Goal: Task Accomplishment & Management: Complete application form

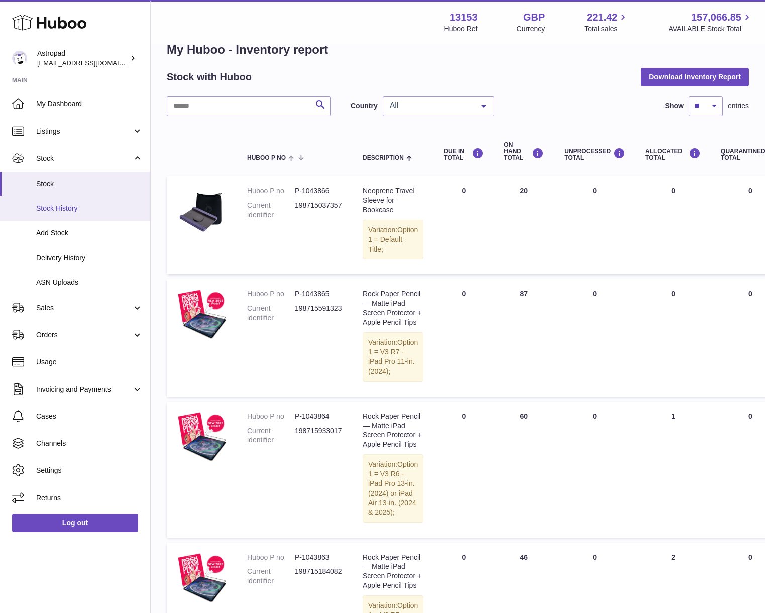
click at [45, 204] on span "Stock History" at bounding box center [89, 209] width 107 height 10
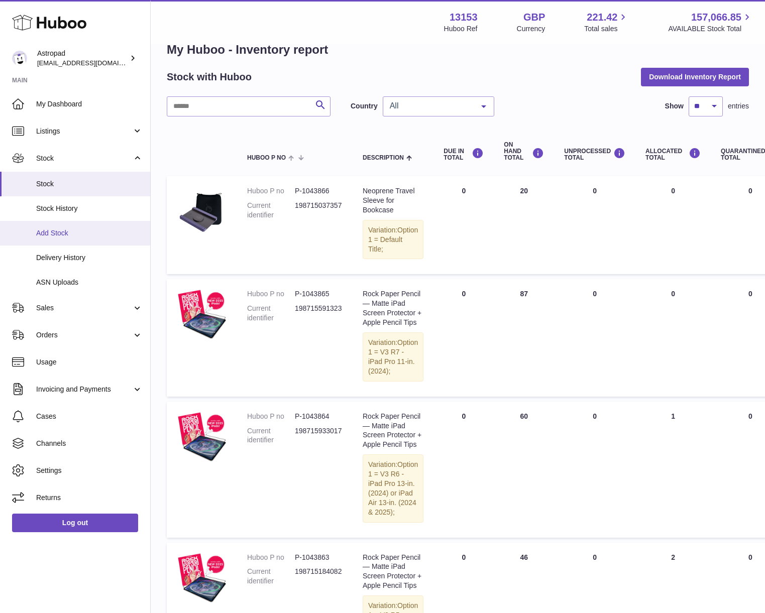
click at [64, 235] on span "Add Stock" at bounding box center [89, 234] width 107 height 10
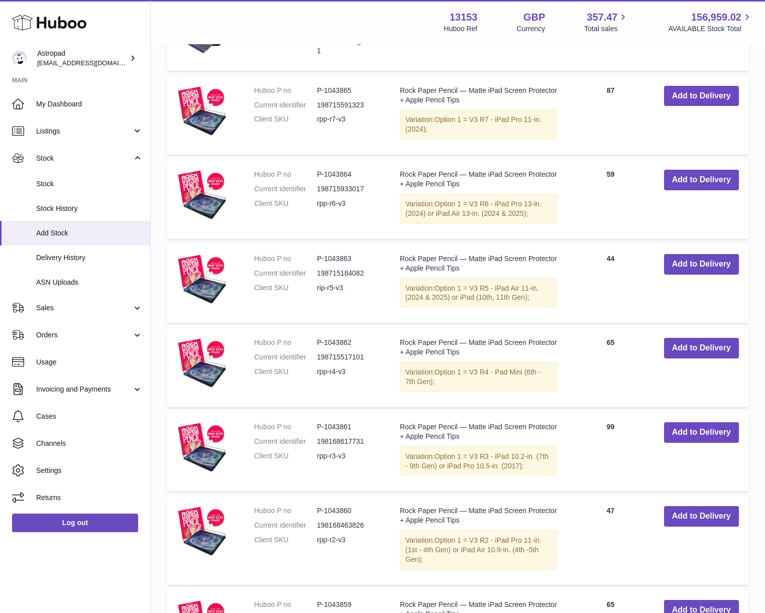
scroll to position [335, 0]
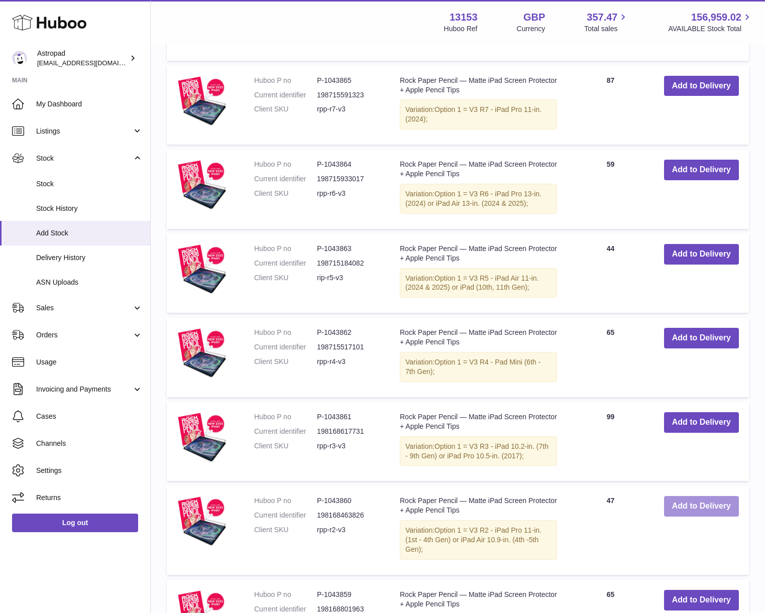
click at [707, 511] on button "Add to Delivery" at bounding box center [701, 506] width 75 height 21
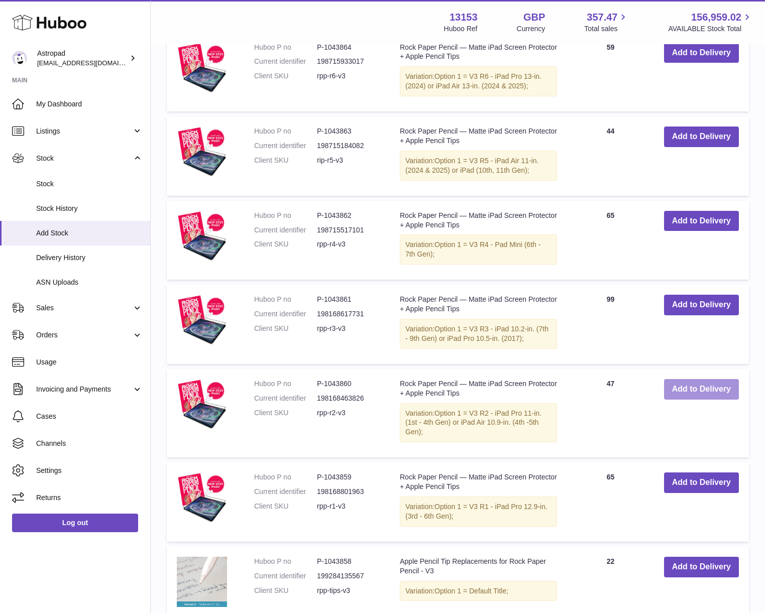
scroll to position [572, 0]
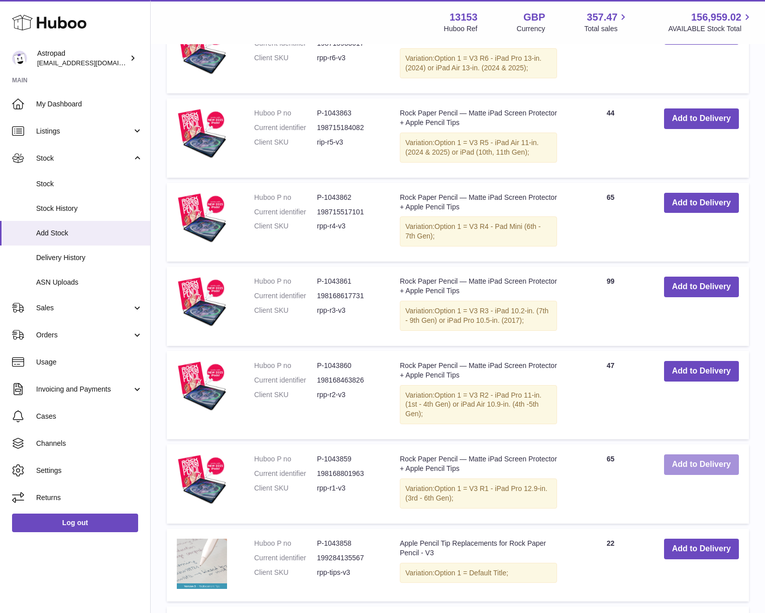
click at [699, 461] on button "Add to Delivery" at bounding box center [701, 465] width 75 height 21
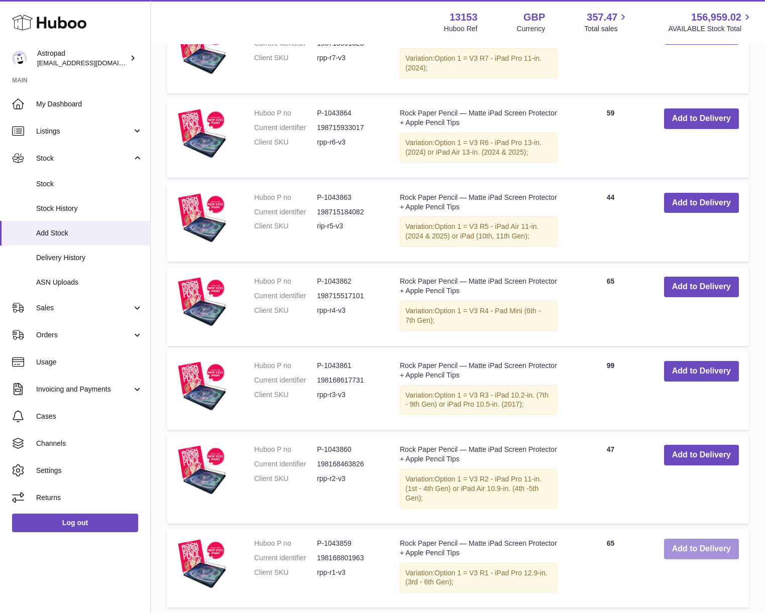
scroll to position [656, 0]
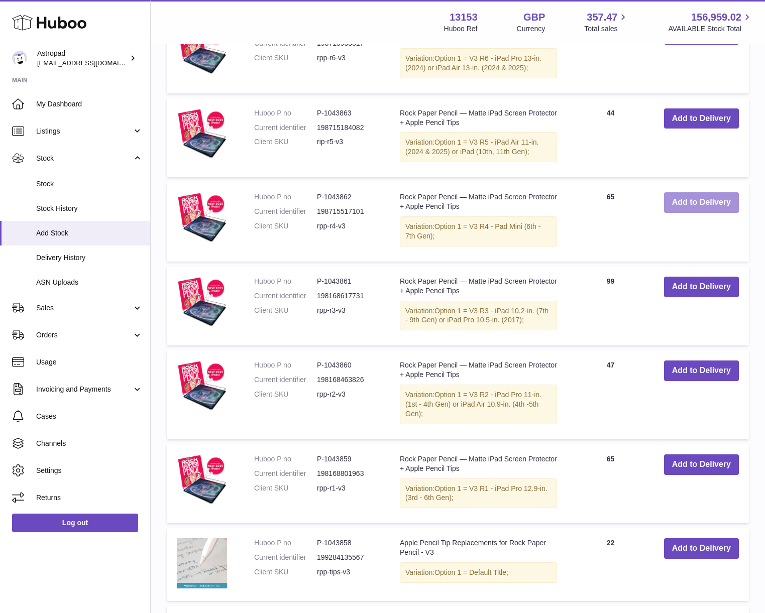
click at [685, 207] on button "Add to Delivery" at bounding box center [701, 202] width 75 height 21
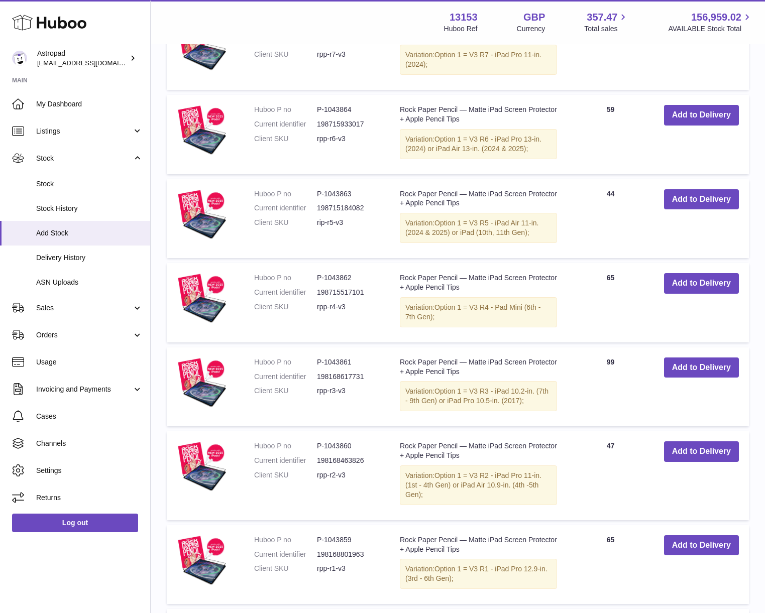
scroll to position [630, 0]
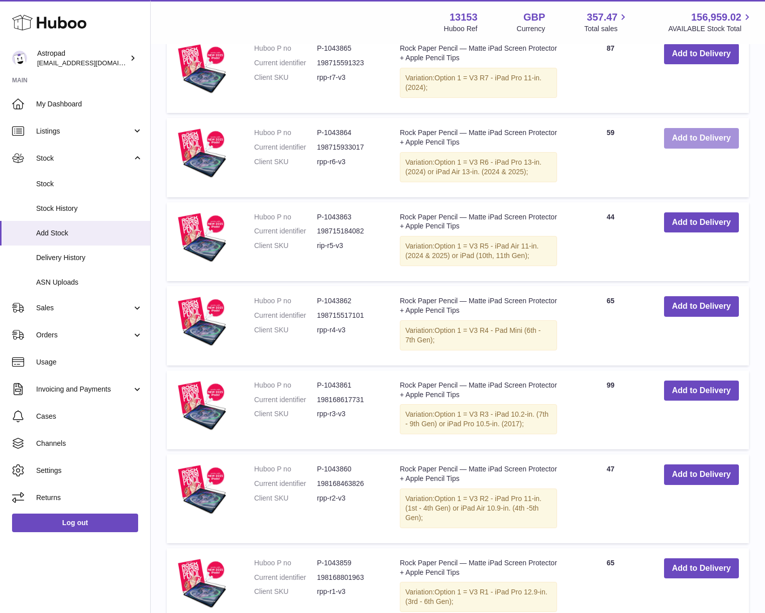
click at [674, 140] on button "Add to Delivery" at bounding box center [701, 138] width 75 height 21
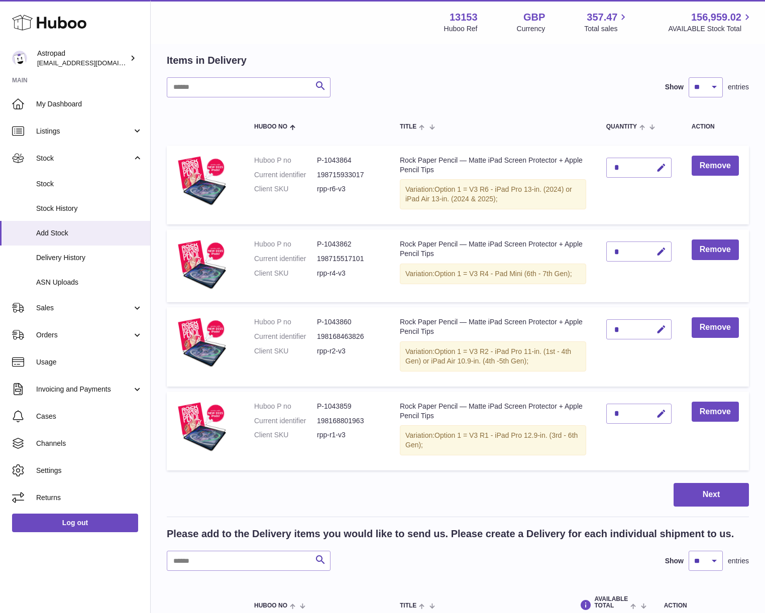
scroll to position [0, 0]
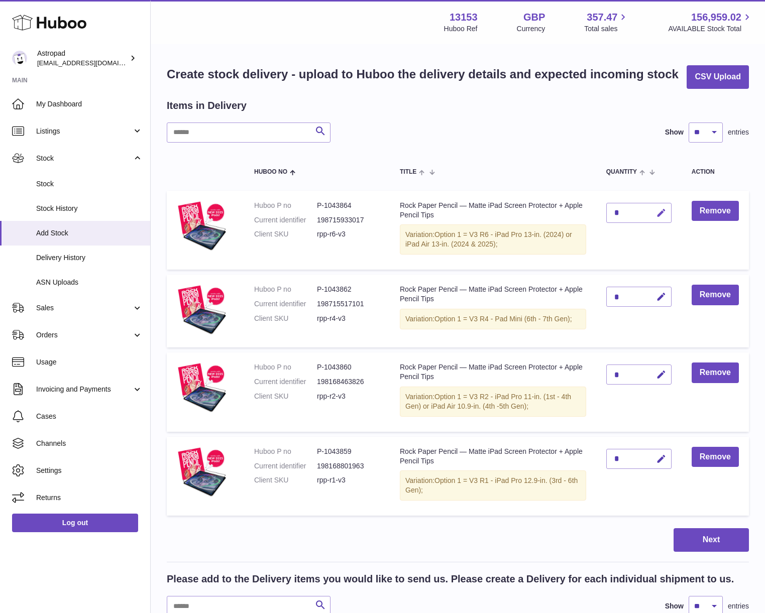
click at [661, 212] on icon "button" at bounding box center [661, 213] width 11 height 11
type input "**"
click at [664, 213] on icon "submit" at bounding box center [661, 213] width 9 height 9
click at [662, 290] on button "button" at bounding box center [660, 297] width 24 height 21
type input "**"
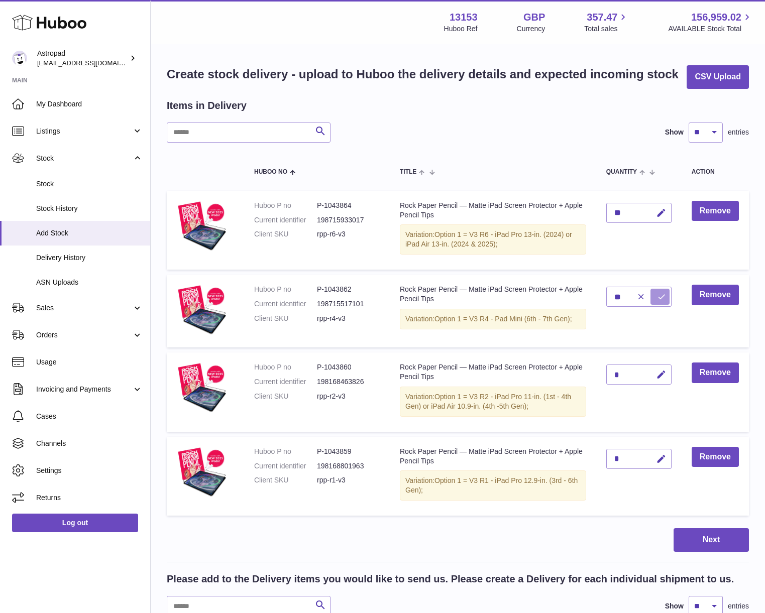
click at [667, 296] on button "submit" at bounding box center [660, 297] width 19 height 16
click at [660, 375] on icon "button" at bounding box center [661, 375] width 11 height 11
type input "**"
click at [668, 376] on button "submit" at bounding box center [660, 375] width 19 height 16
click at [662, 456] on icon "button" at bounding box center [661, 459] width 11 height 11
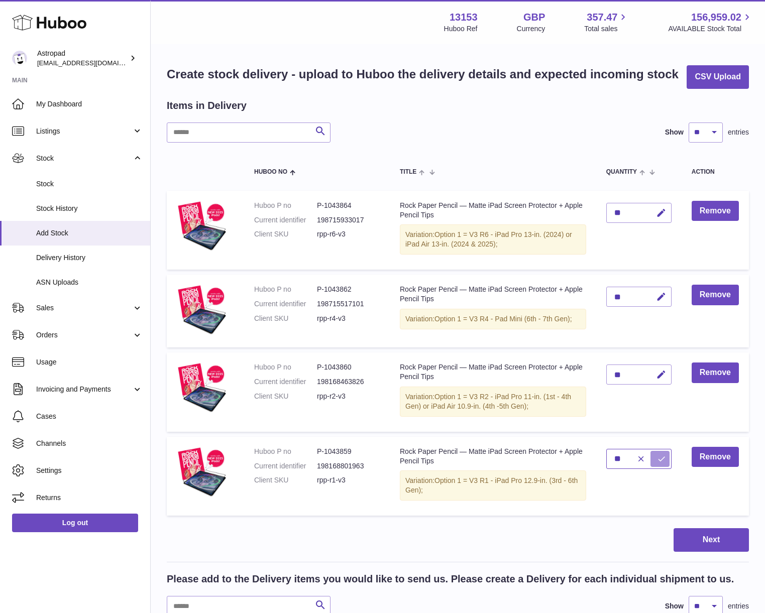
type input "**"
click at [662, 458] on icon "submit" at bounding box center [661, 459] width 9 height 9
click at [730, 545] on button "Next" at bounding box center [711, 541] width 75 height 24
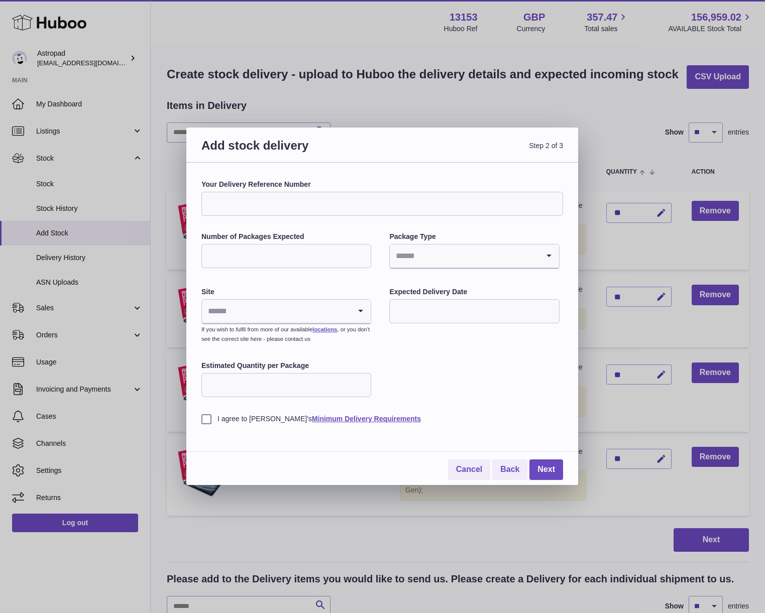
click at [265, 256] on input "Number of Packages Expected" at bounding box center [286, 256] width 170 height 24
type input "*"
click at [423, 256] on input "Search for option" at bounding box center [464, 256] width 149 height 23
click at [425, 303] on li "Pallets" at bounding box center [474, 303] width 168 height 20
click at [321, 314] on input "Search for option" at bounding box center [276, 311] width 149 height 23
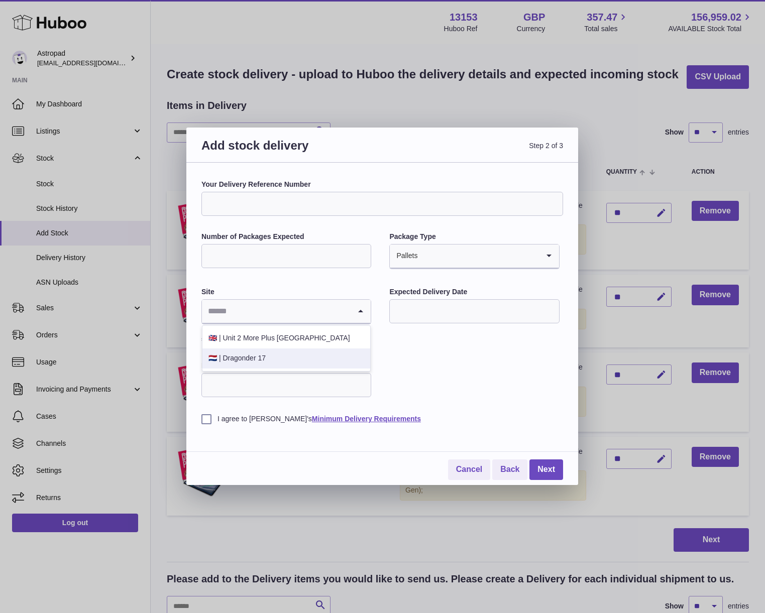
click at [285, 359] on li "🇳🇱 | Dragonder 17" at bounding box center [286, 359] width 168 height 20
click at [429, 316] on input "text" at bounding box center [474, 311] width 170 height 24
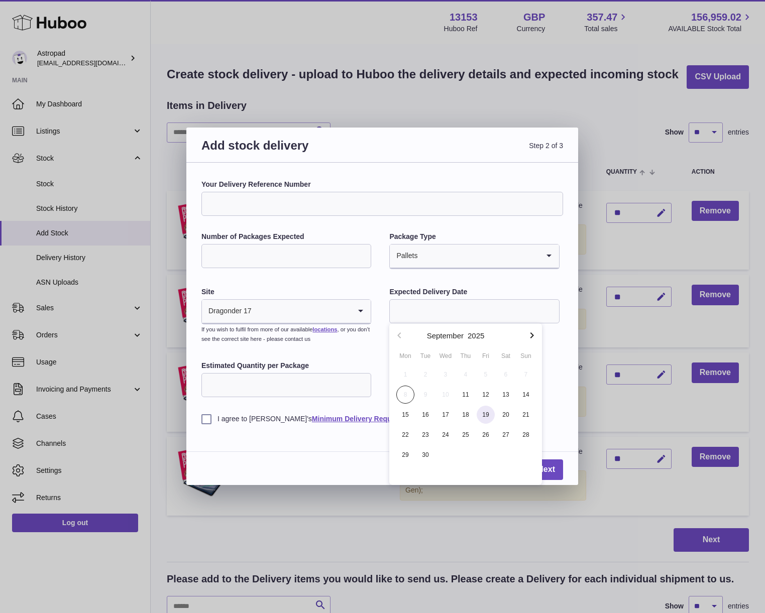
click at [489, 409] on span "19" at bounding box center [486, 415] width 18 height 18
type input "**********"
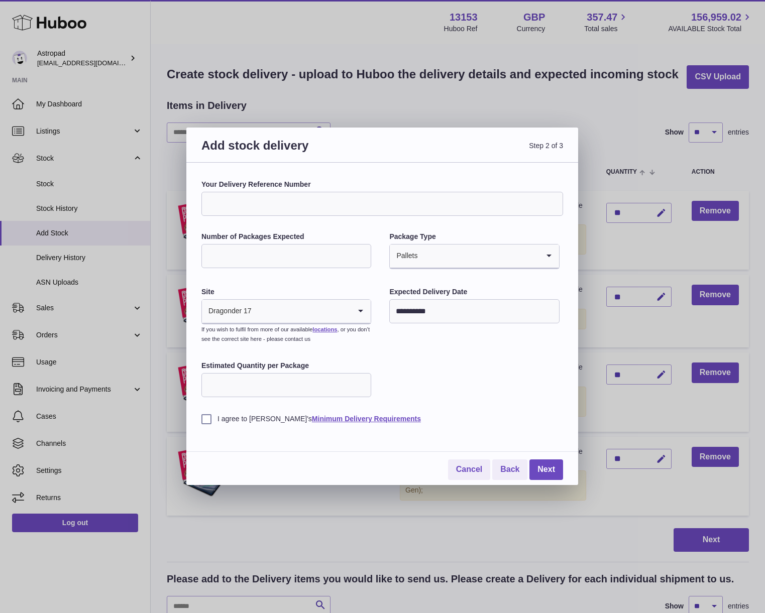
click at [215, 390] on input "Estimated Quantity per Package" at bounding box center [286, 385] width 170 height 24
type input "***"
click at [508, 379] on div "**********" at bounding box center [382, 302] width 362 height 244
click at [209, 418] on label "I agree to Huboo's Minimum Delivery Requirements" at bounding box center [382, 420] width 362 height 10
click at [312, 421] on link "Minimum Delivery Requirements" at bounding box center [366, 419] width 109 height 8
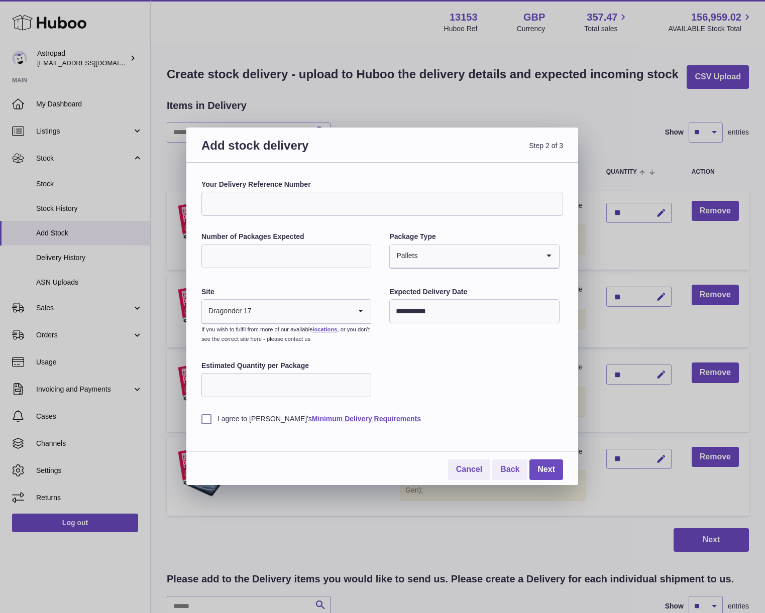
click at [247, 264] on input "*" at bounding box center [286, 256] width 170 height 24
type input "**"
click at [547, 254] on icon "Search for option" at bounding box center [549, 256] width 20 height 23
click at [415, 321] on li "Boxes" at bounding box center [474, 324] width 168 height 20
drag, startPoint x: 224, startPoint y: 386, endPoint x: 199, endPoint y: 386, distance: 24.6
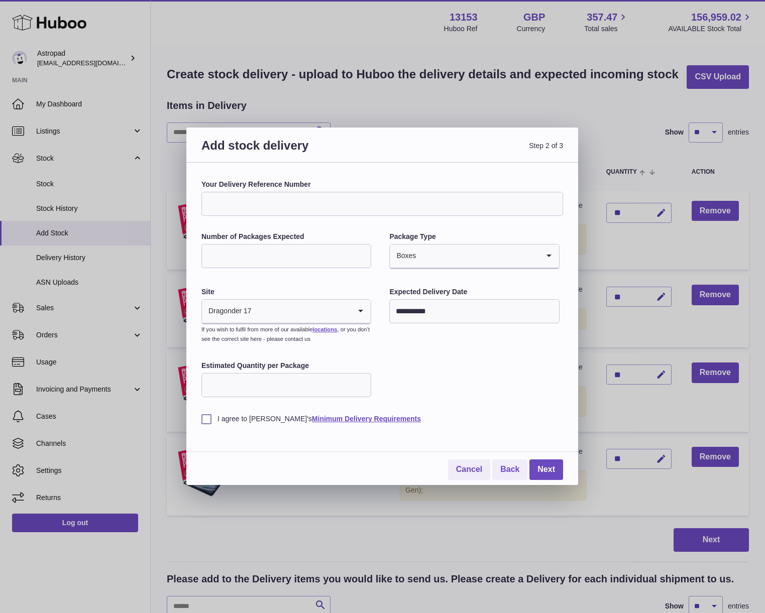
click at [200, 387] on div "**********" at bounding box center [382, 324] width 392 height 323
type input "**"
click at [466, 401] on div "I agree to Huboo's Minimum Delivery Requirements" at bounding box center [382, 411] width 362 height 25
click at [542, 470] on link "Next" at bounding box center [547, 470] width 34 height 21
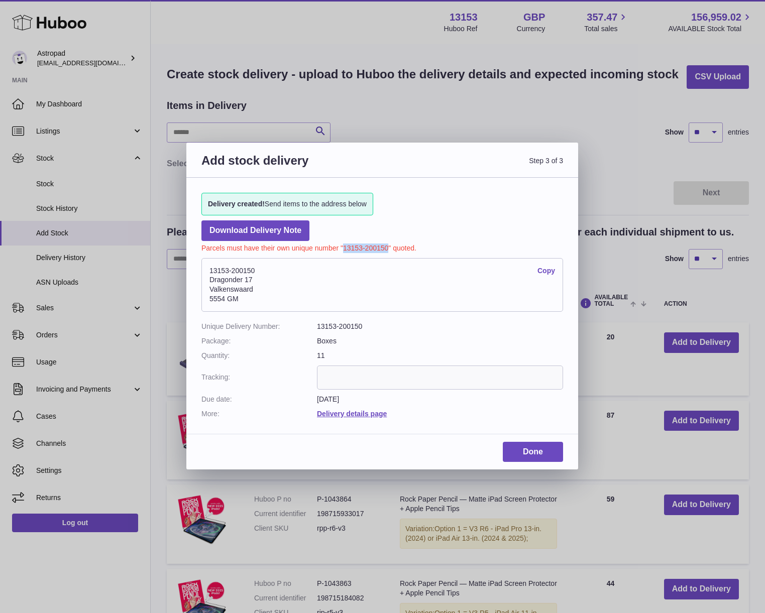
drag, startPoint x: 389, startPoint y: 248, endPoint x: 344, endPoint y: 246, distance: 44.8
click at [344, 246] on p "Parcels must have their own unique number "13153-200150" quoted." at bounding box center [382, 247] width 362 height 12
copy p "13153-200150"
drag, startPoint x: 245, startPoint y: 299, endPoint x: 206, endPoint y: 283, distance: 41.6
click at [206, 283] on address "13153-200150 Copy Dragonder 17 Valkenswaard 5554 GM" at bounding box center [382, 285] width 362 height 54
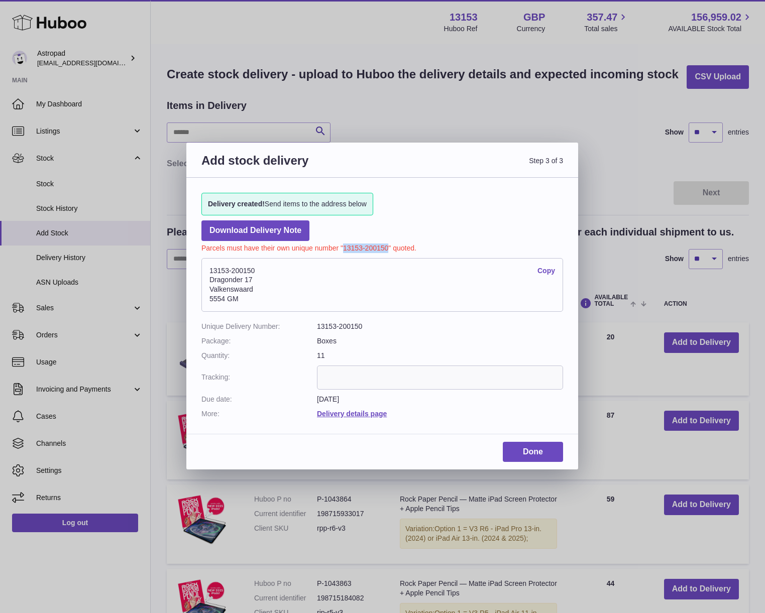
copy address "Dragonder 17 Valkenswaard 5554 GM"
click at [297, 228] on link "Download Delivery Note" at bounding box center [255, 231] width 108 height 21
click at [400, 217] on div "Delivery created! Send items to the address below Download Delivery Note Parcel…" at bounding box center [382, 301] width 392 height 246
click at [280, 228] on link "Download Delivery Note" at bounding box center [255, 231] width 108 height 21
click at [497, 223] on div "Delivery created! Send items to the address below Download Delivery Note Parcel…" at bounding box center [382, 301] width 392 height 246
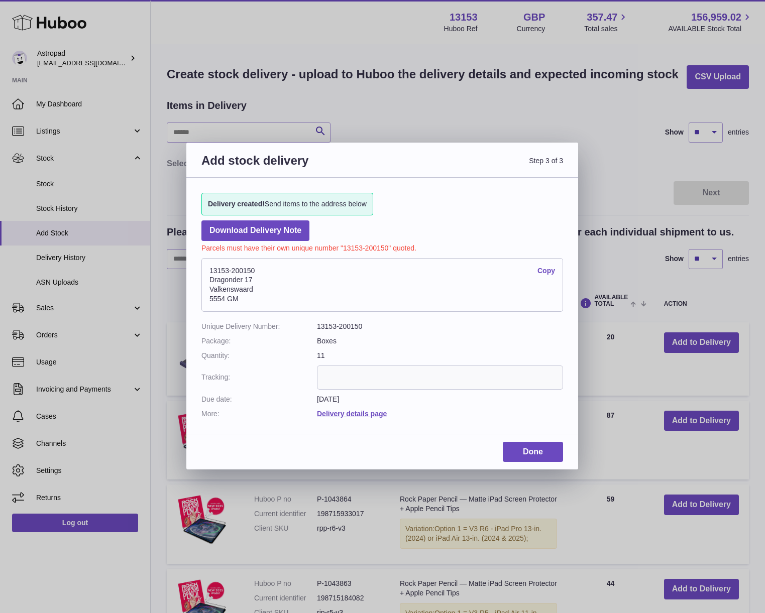
scroll to position [5, 0]
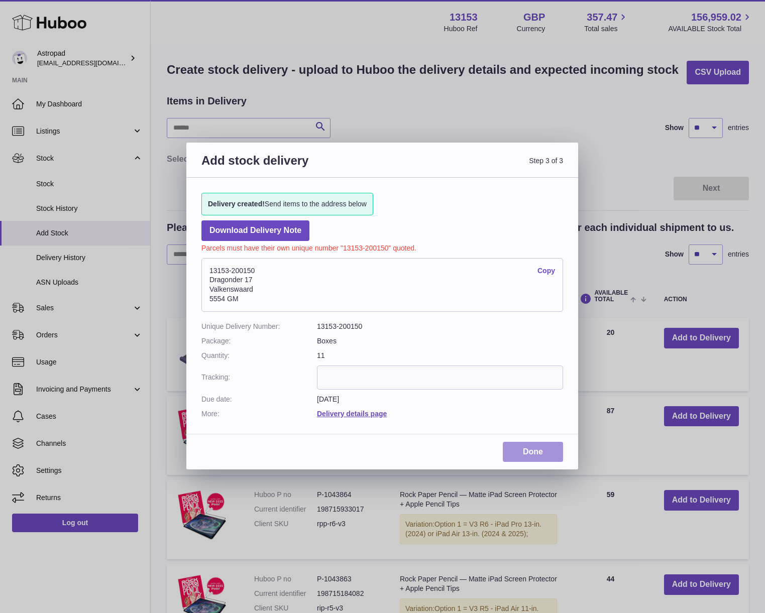
click at [545, 452] on link "Done" at bounding box center [533, 452] width 60 height 21
click at [437, 455] on div "Done" at bounding box center [382, 456] width 392 height 28
click at [541, 439] on div "Add stock delivery Step 3 of 3 Delivery created! Send items to the address belo…" at bounding box center [382, 306] width 392 height 327
click at [532, 451] on link "Done" at bounding box center [533, 452] width 60 height 21
click at [426, 442] on div "Done" at bounding box center [382, 456] width 392 height 28
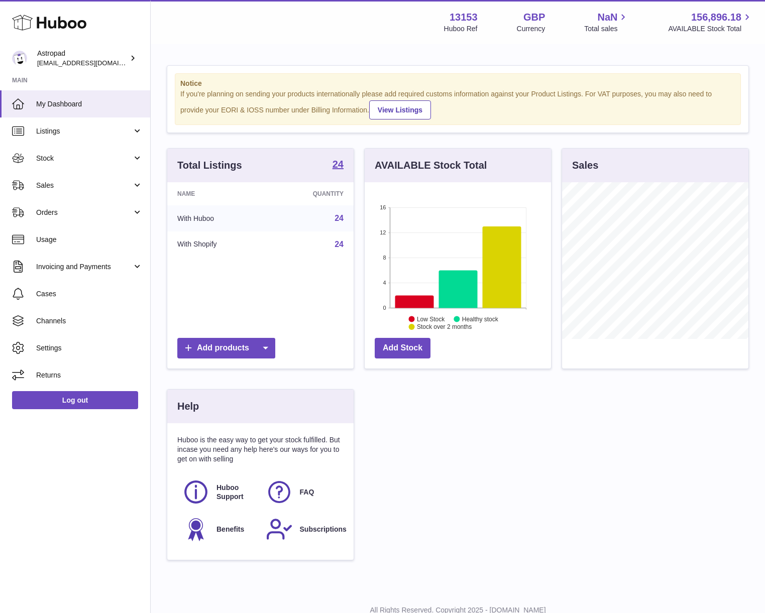
scroll to position [157, 186]
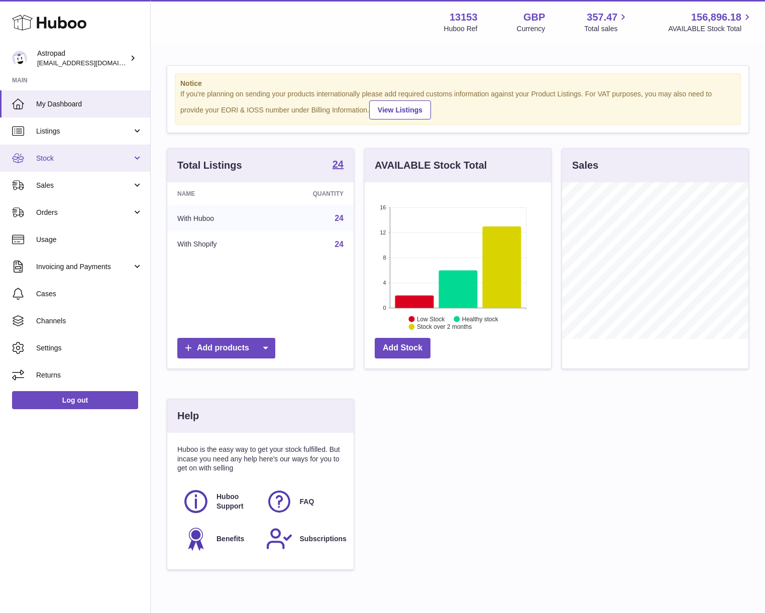
click at [44, 158] on span "Stock" at bounding box center [84, 159] width 96 height 10
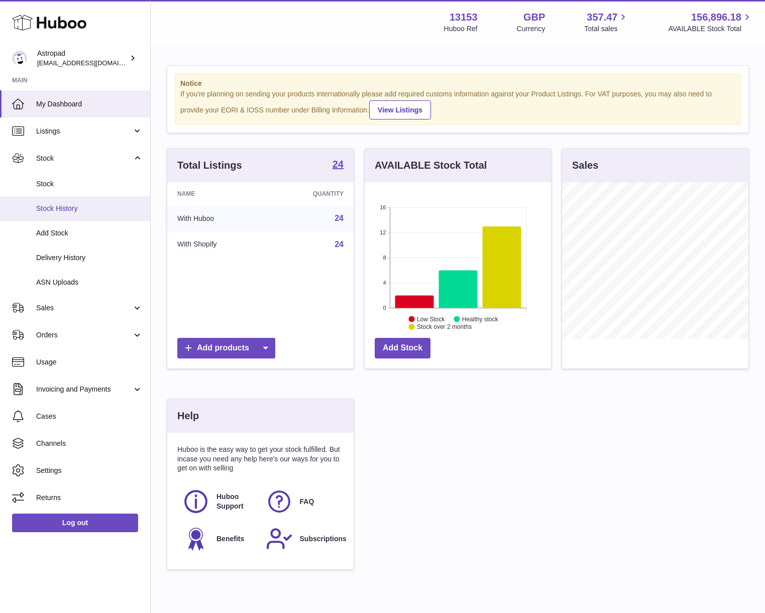
click at [65, 212] on span "Stock History" at bounding box center [89, 209] width 107 height 10
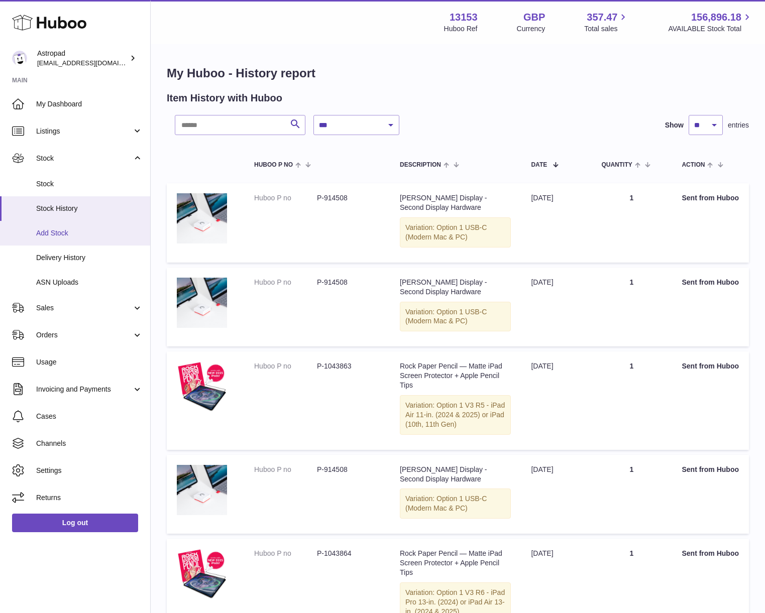
click at [60, 230] on span "Add Stock" at bounding box center [89, 234] width 107 height 10
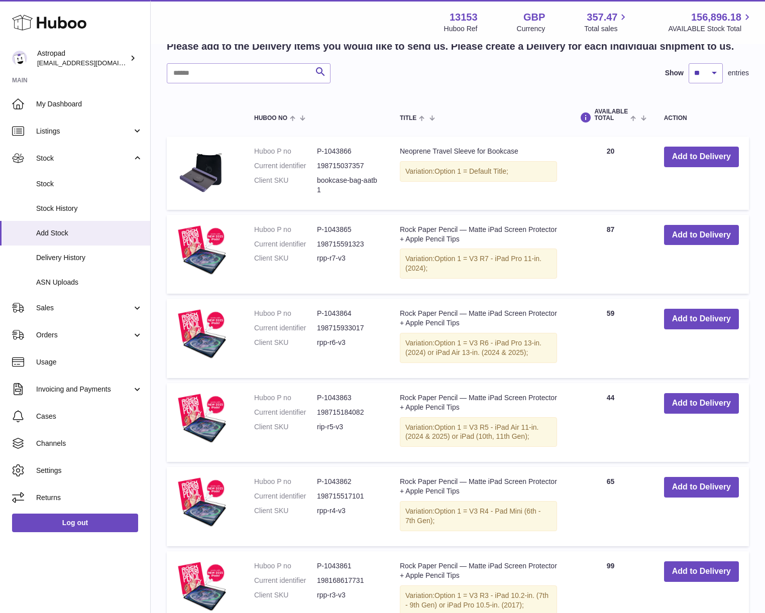
scroll to position [189, 0]
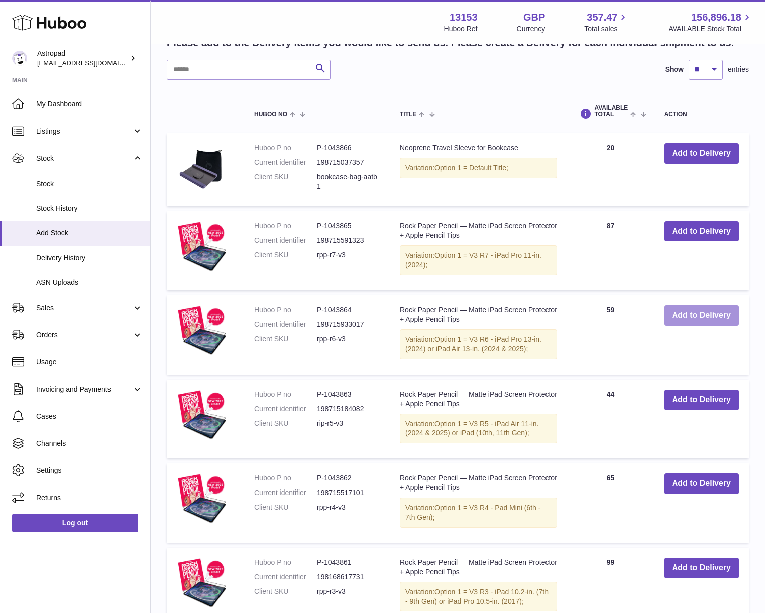
click at [718, 315] on button "Add to Delivery" at bounding box center [701, 315] width 75 height 21
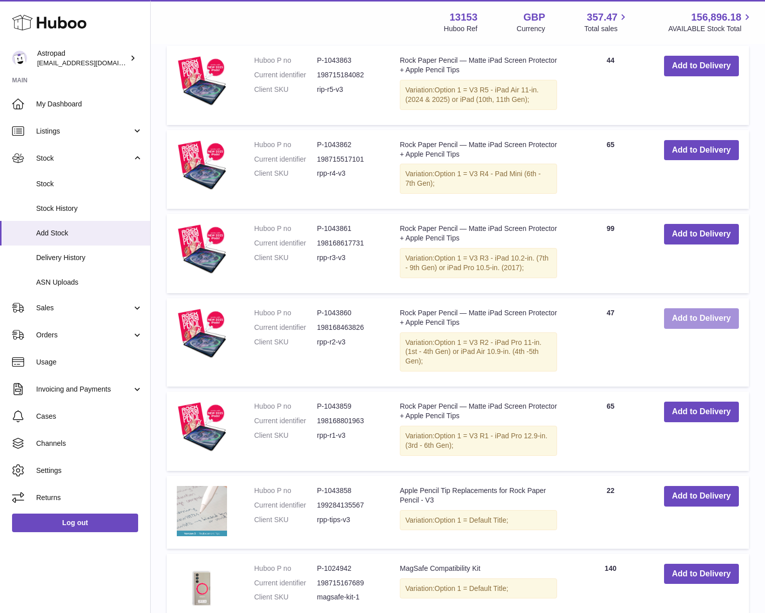
scroll to position [625, 0]
click at [695, 321] on button "Add to Delivery" at bounding box center [701, 318] width 75 height 21
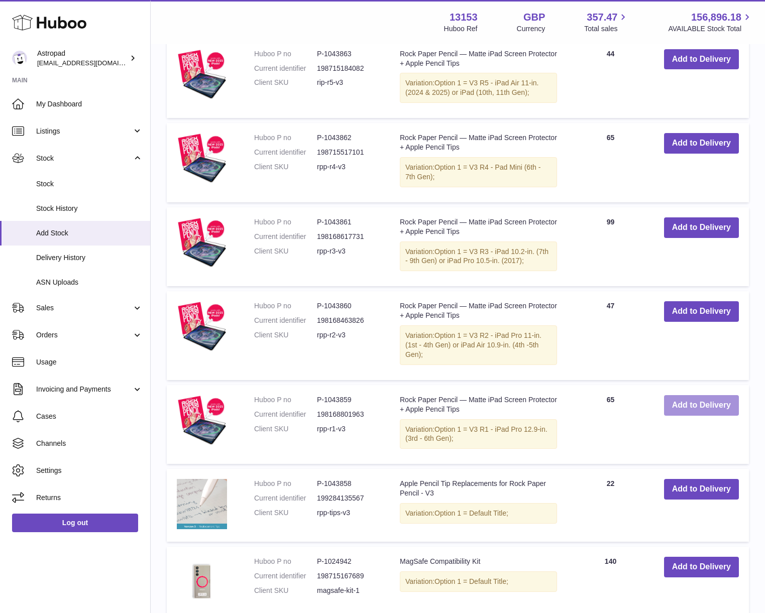
click at [675, 411] on button "Add to Delivery" at bounding box center [701, 405] width 75 height 21
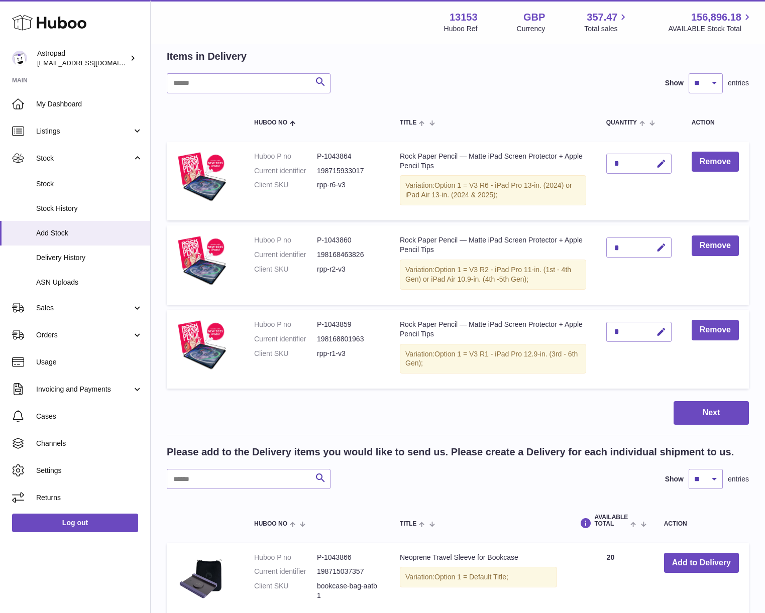
scroll to position [0, 0]
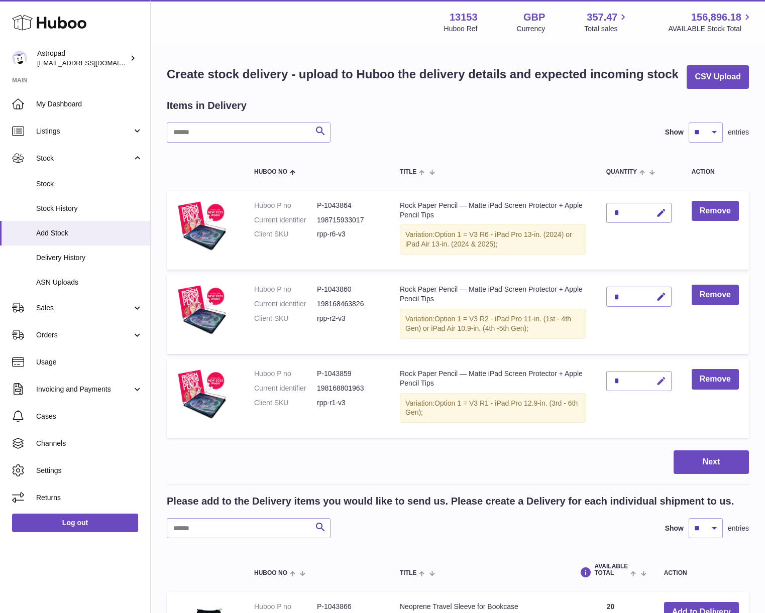
click at [662, 379] on icon "button" at bounding box center [661, 381] width 11 height 11
type input "**"
click at [668, 376] on button "submit" at bounding box center [660, 381] width 19 height 16
click at [664, 296] on icon "button" at bounding box center [661, 297] width 11 height 11
type input "**"
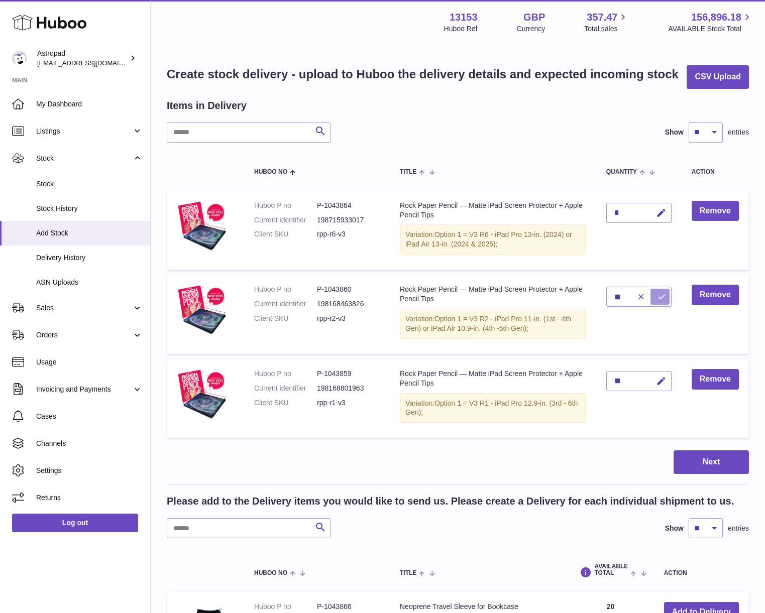
click at [666, 294] on icon "submit" at bounding box center [661, 296] width 9 height 9
click at [618, 212] on div "*" at bounding box center [638, 213] width 65 height 20
click at [661, 215] on icon "button" at bounding box center [661, 213] width 11 height 11
type input "**"
click at [663, 215] on icon "submit" at bounding box center [661, 213] width 9 height 9
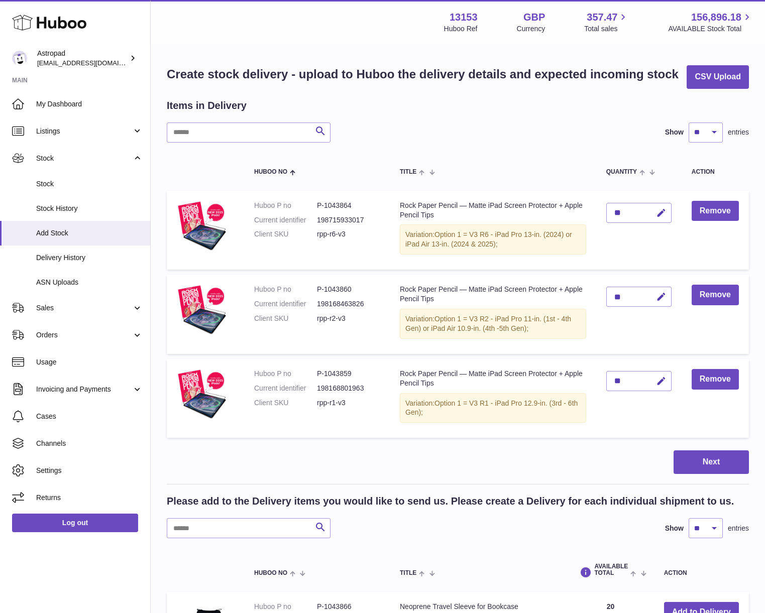
click at [566, 141] on div "Search Show ** ** ** *** entries" at bounding box center [458, 133] width 582 height 20
click at [706, 465] on button "Next" at bounding box center [711, 463] width 75 height 24
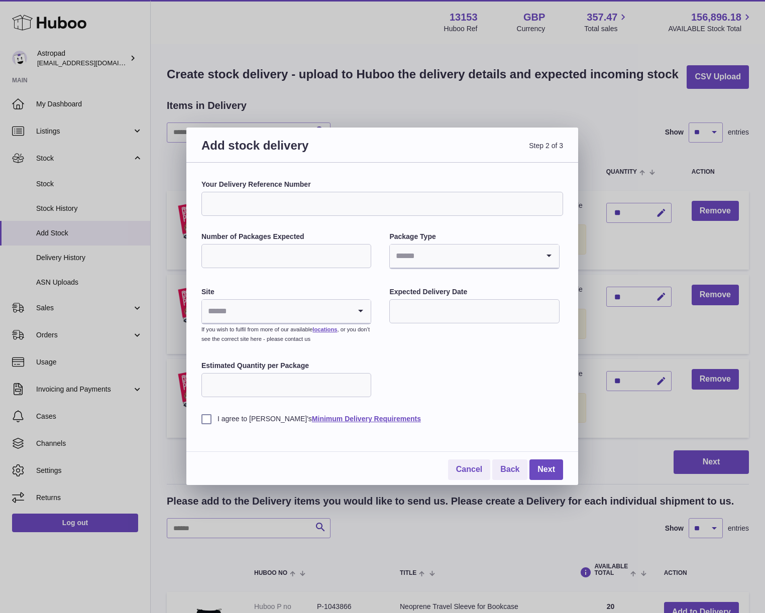
click at [270, 255] on input "Number of Packages Expected" at bounding box center [286, 256] width 170 height 24
type input "*"
click at [412, 259] on input "Search for option" at bounding box center [464, 256] width 149 height 23
click at [421, 319] on li "Boxes" at bounding box center [474, 324] width 168 height 20
click at [352, 419] on link "Minimum Delivery Requirements" at bounding box center [366, 419] width 109 height 8
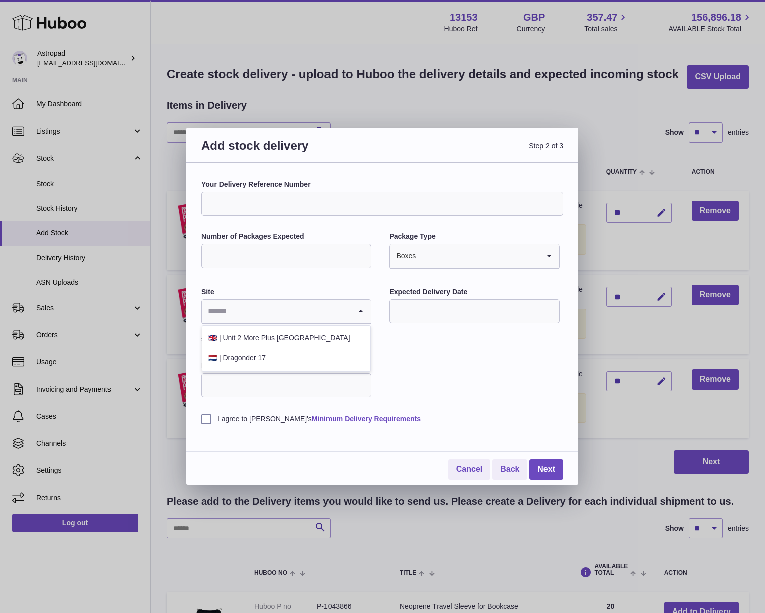
click at [360, 311] on icon "Search for option" at bounding box center [361, 311] width 20 height 23
click at [333, 337] on li "🇬🇧 | Unit 2 More Plus Central Park" at bounding box center [286, 339] width 168 height 20
click at [440, 304] on input "text" at bounding box center [474, 311] width 170 height 24
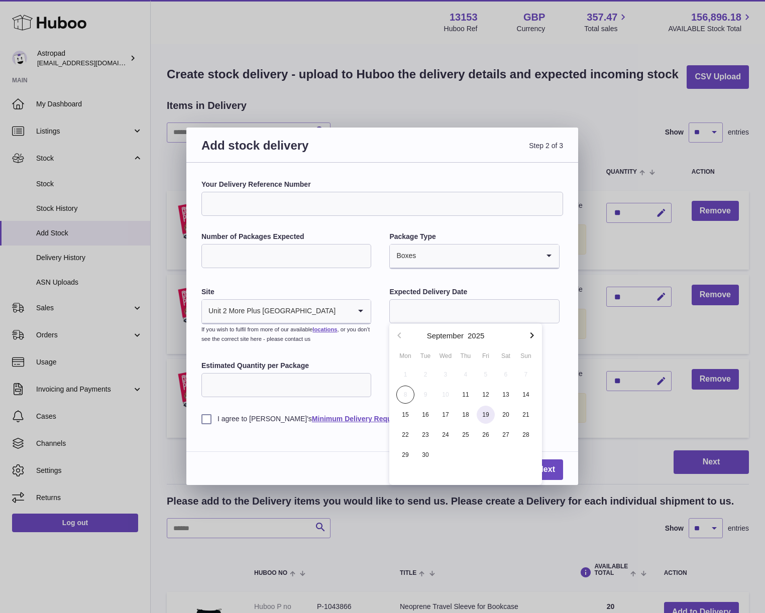
click at [490, 415] on span "19" at bounding box center [486, 415] width 18 height 18
type input "**********"
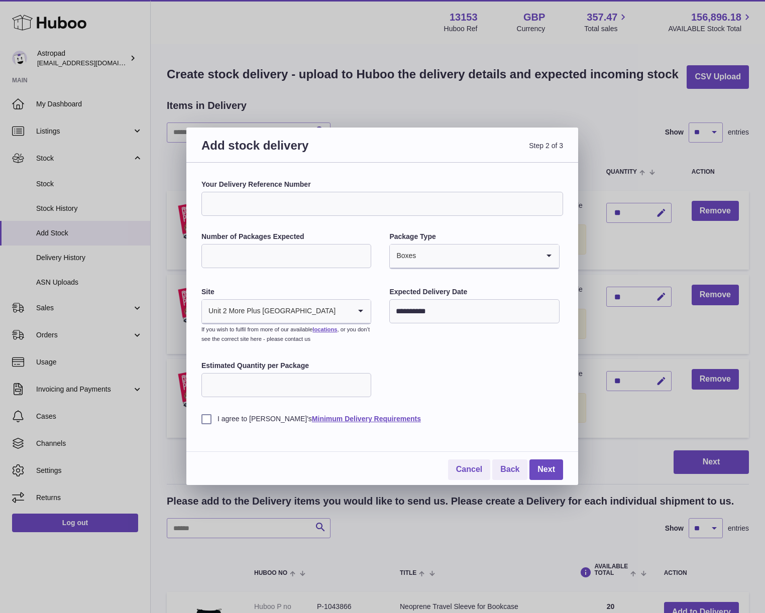
click at [282, 387] on input "Estimated Quantity per Package" at bounding box center [286, 385] width 170 height 24
type input "**"
click at [441, 382] on div "**********" at bounding box center [382, 302] width 362 height 244
click at [318, 423] on link "Minimum Delivery Requirements" at bounding box center [366, 419] width 109 height 8
click at [205, 420] on label "I agree to Huboo's Minimum Delivery Requirements" at bounding box center [382, 420] width 362 height 10
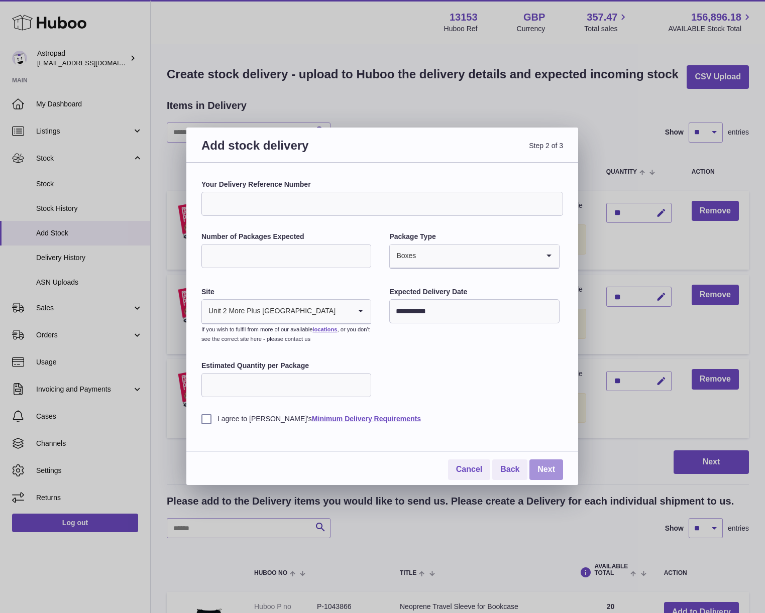
click at [544, 472] on link "Next" at bounding box center [547, 470] width 34 height 21
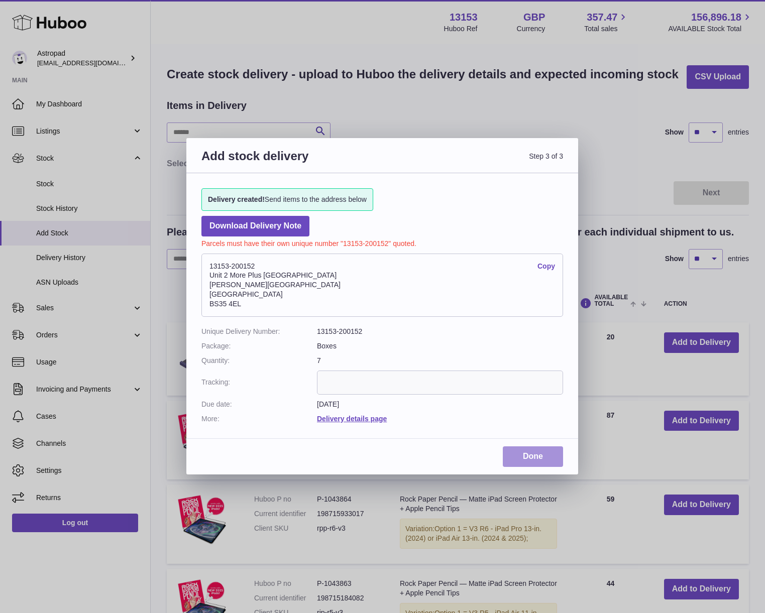
click at [544, 461] on link "Done" at bounding box center [533, 457] width 60 height 21
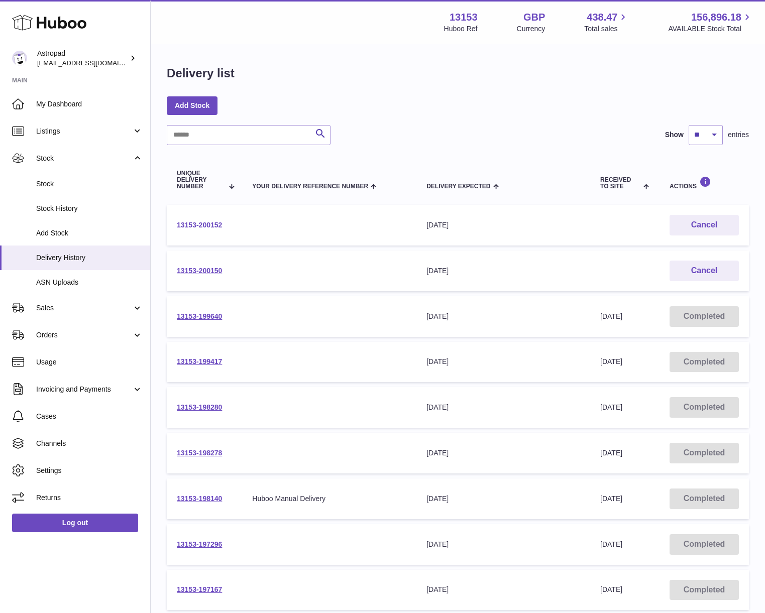
click at [211, 224] on link "13153-200152" at bounding box center [199, 225] width 45 height 8
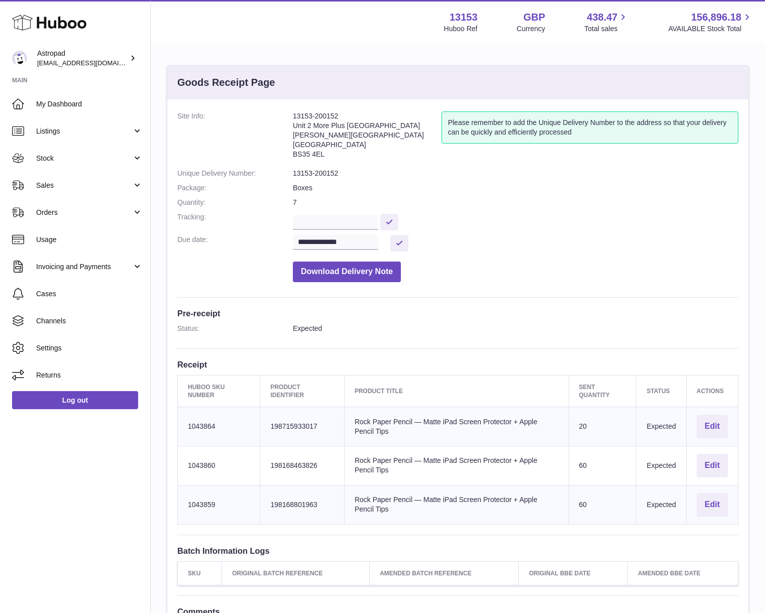
drag, startPoint x: 340, startPoint y: 117, endPoint x: 293, endPoint y: 118, distance: 46.2
click at [293, 118] on address "13153-200152 Unit 2 More Plus Central Park Hudson Ave Severn Beach BS35 4EL" at bounding box center [367, 138] width 149 height 52
copy address "13153-200152"
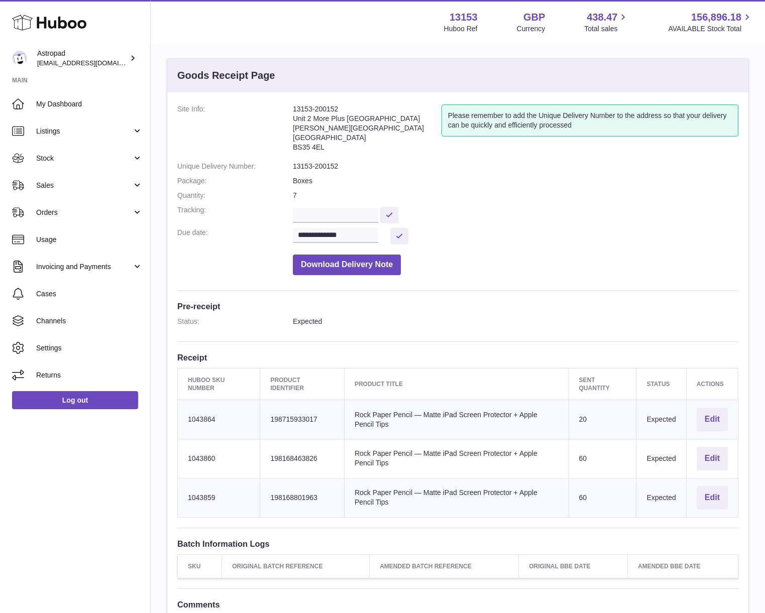
drag, startPoint x: 330, startPoint y: 154, endPoint x: 307, endPoint y: 141, distance: 26.1
click at [307, 141] on address "13153-200152 Unit 2 More Plus Central Park Hudson Ave Severn Beach BS35 4EL" at bounding box center [367, 131] width 149 height 52
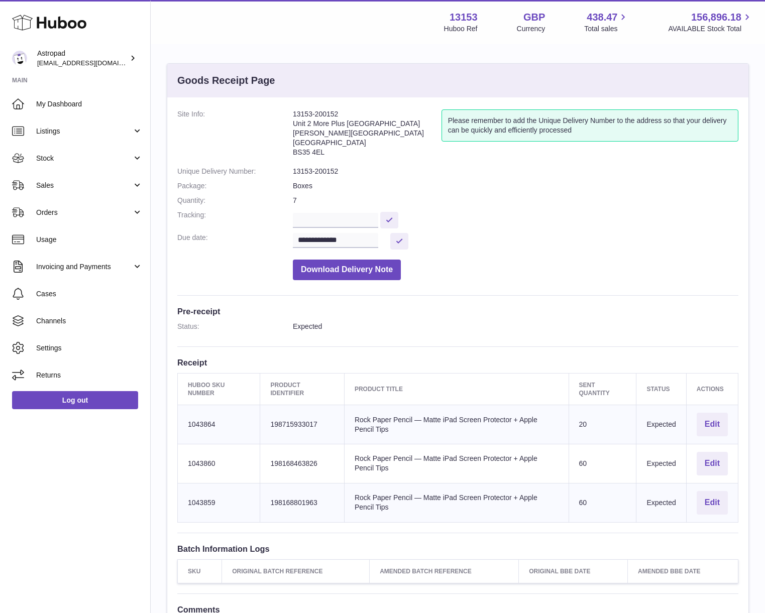
scroll to position [1, 0]
click at [330, 153] on address "13153-200152 Unit 2 More Plus Central Park Hudson Ave Severn Beach BS35 4EL" at bounding box center [367, 137] width 149 height 52
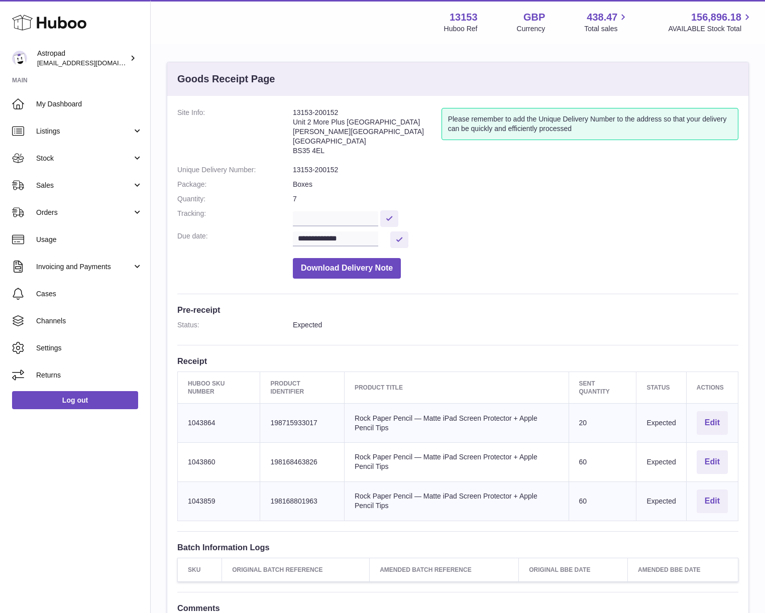
scroll to position [5, 0]
drag, startPoint x: 325, startPoint y: 151, endPoint x: 293, endPoint y: 123, distance: 42.7
click at [292, 122] on dl "**********" at bounding box center [457, 195] width 561 height 176
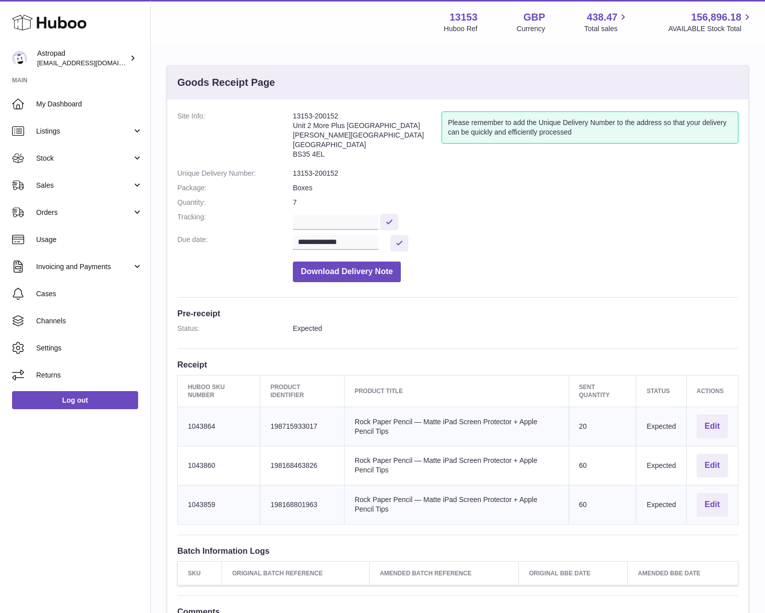
click at [337, 150] on address "13153-200152 Unit 2 More Plus Central Park Hudson Ave Severn Beach BS35 4EL" at bounding box center [367, 138] width 149 height 52
drag, startPoint x: 316, startPoint y: 145, endPoint x: 294, endPoint y: 126, distance: 28.9
click at [293, 127] on address "13153-200152 Unit 2 More Plus Central Park Hudson Ave Severn Beach BS35 4EL" at bounding box center [367, 138] width 149 height 52
copy address "Unit 2 More Plus Central Park Hudson Ave Severn Beach BS35 4EL"
click at [51, 105] on span "My Dashboard" at bounding box center [89, 104] width 107 height 10
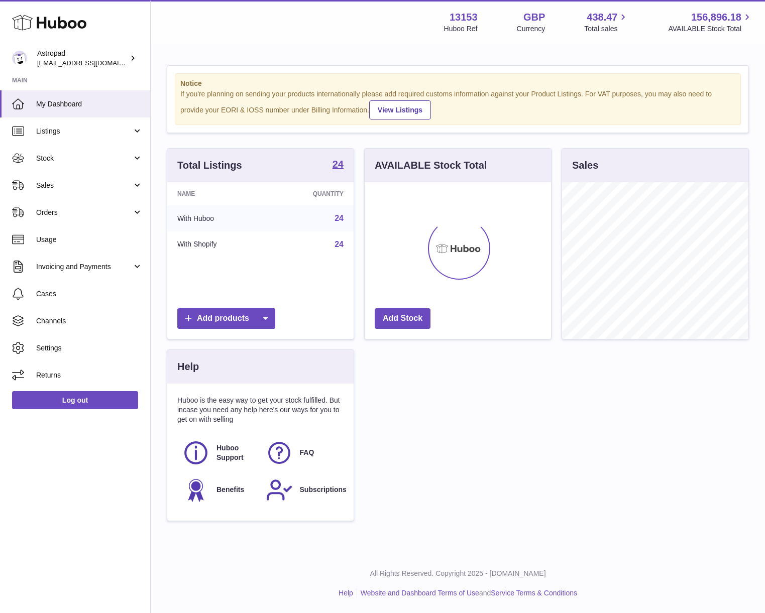
scroll to position [157, 186]
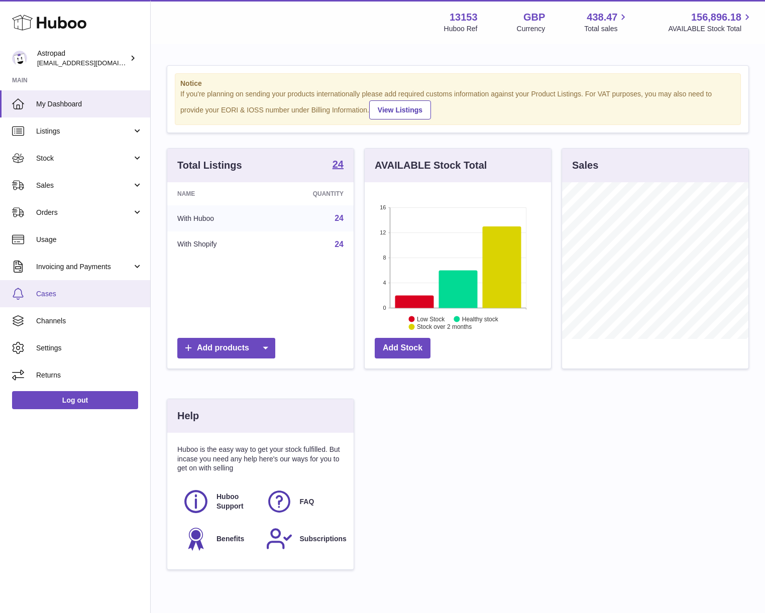
click at [50, 284] on link "Cases" at bounding box center [75, 293] width 150 height 27
click at [47, 297] on span "Cases" at bounding box center [89, 294] width 107 height 10
